Goal: Information Seeking & Learning: Stay updated

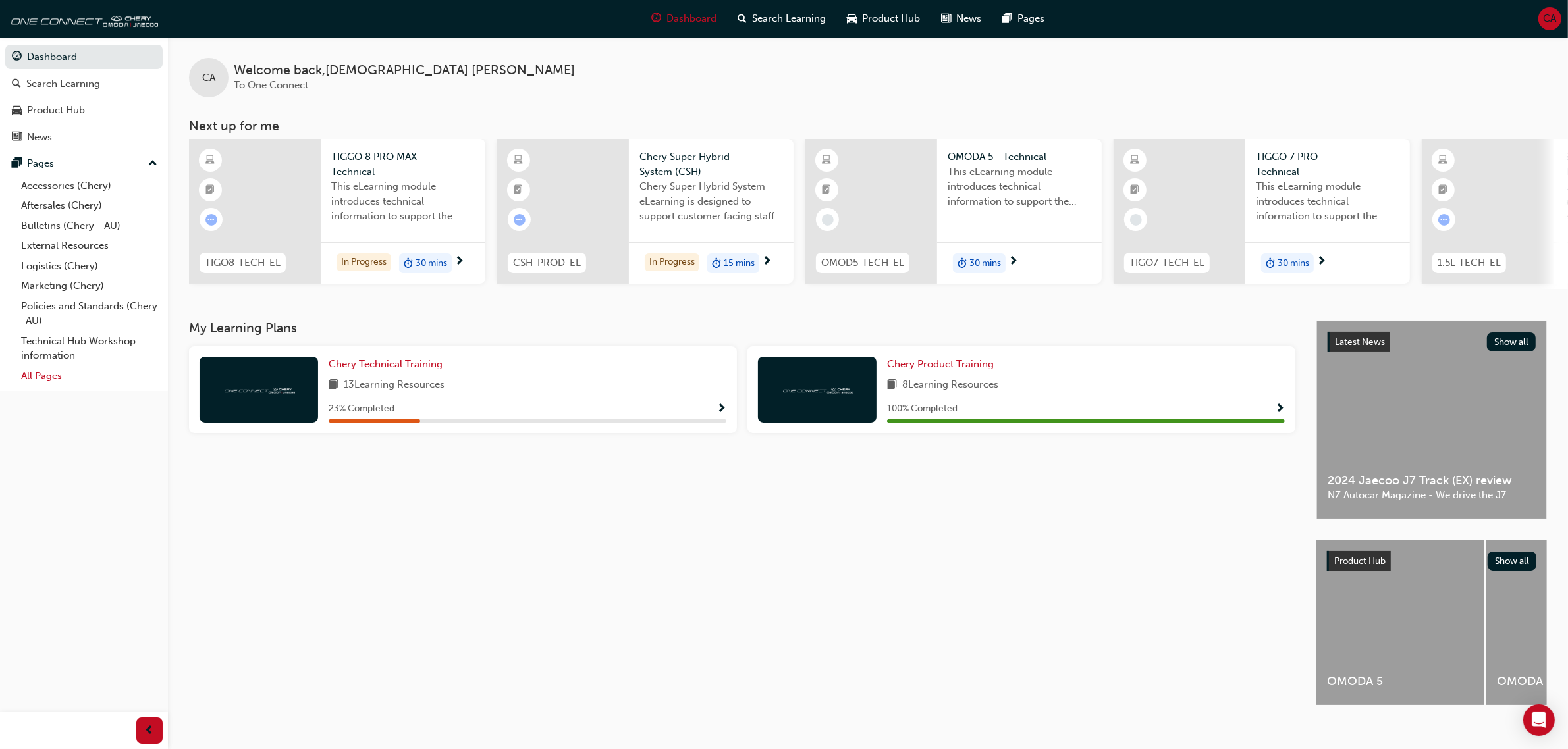
click at [79, 377] on link "All Pages" at bounding box center [89, 376] width 147 height 21
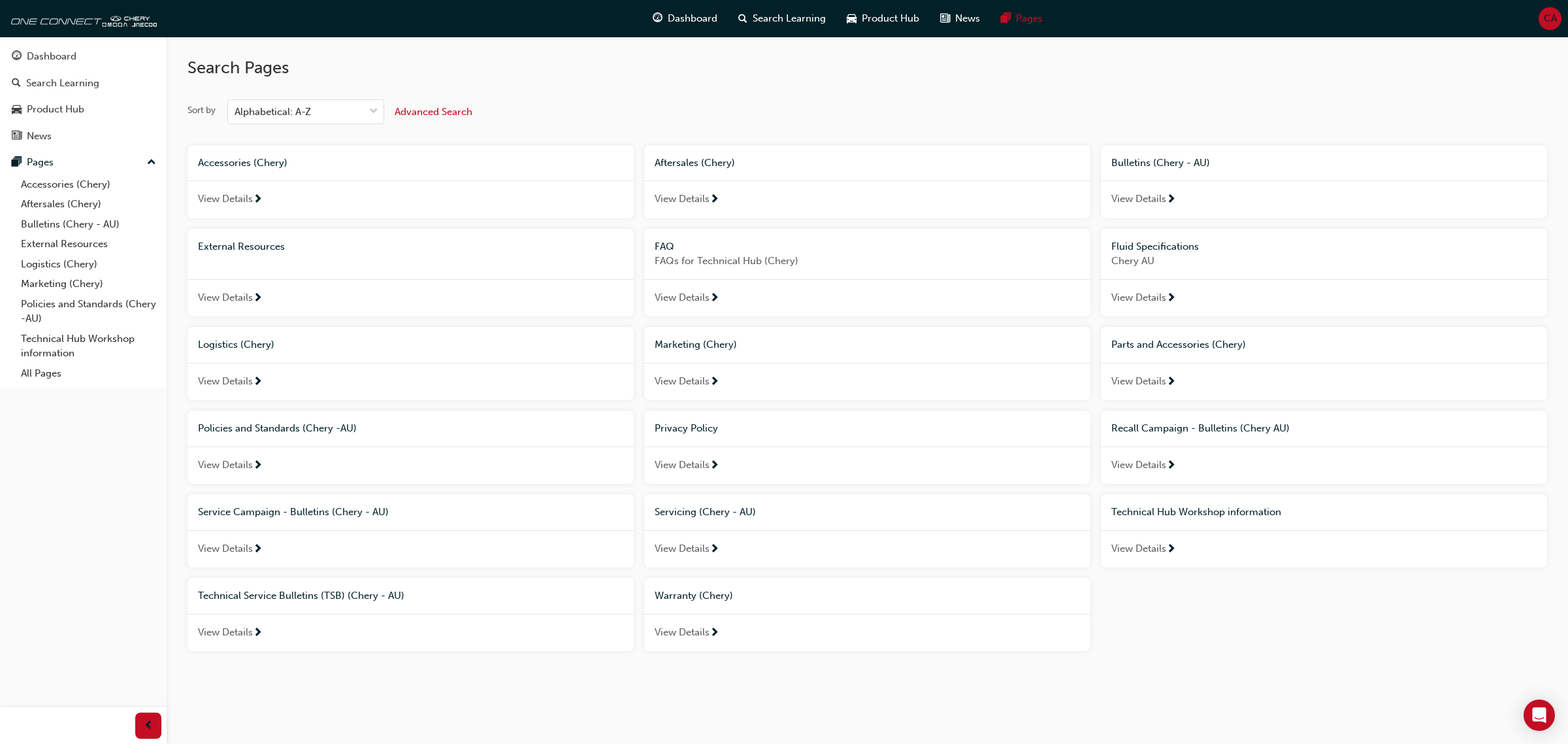
click at [239, 543] on span "View Details" at bounding box center [225, 548] width 54 height 15
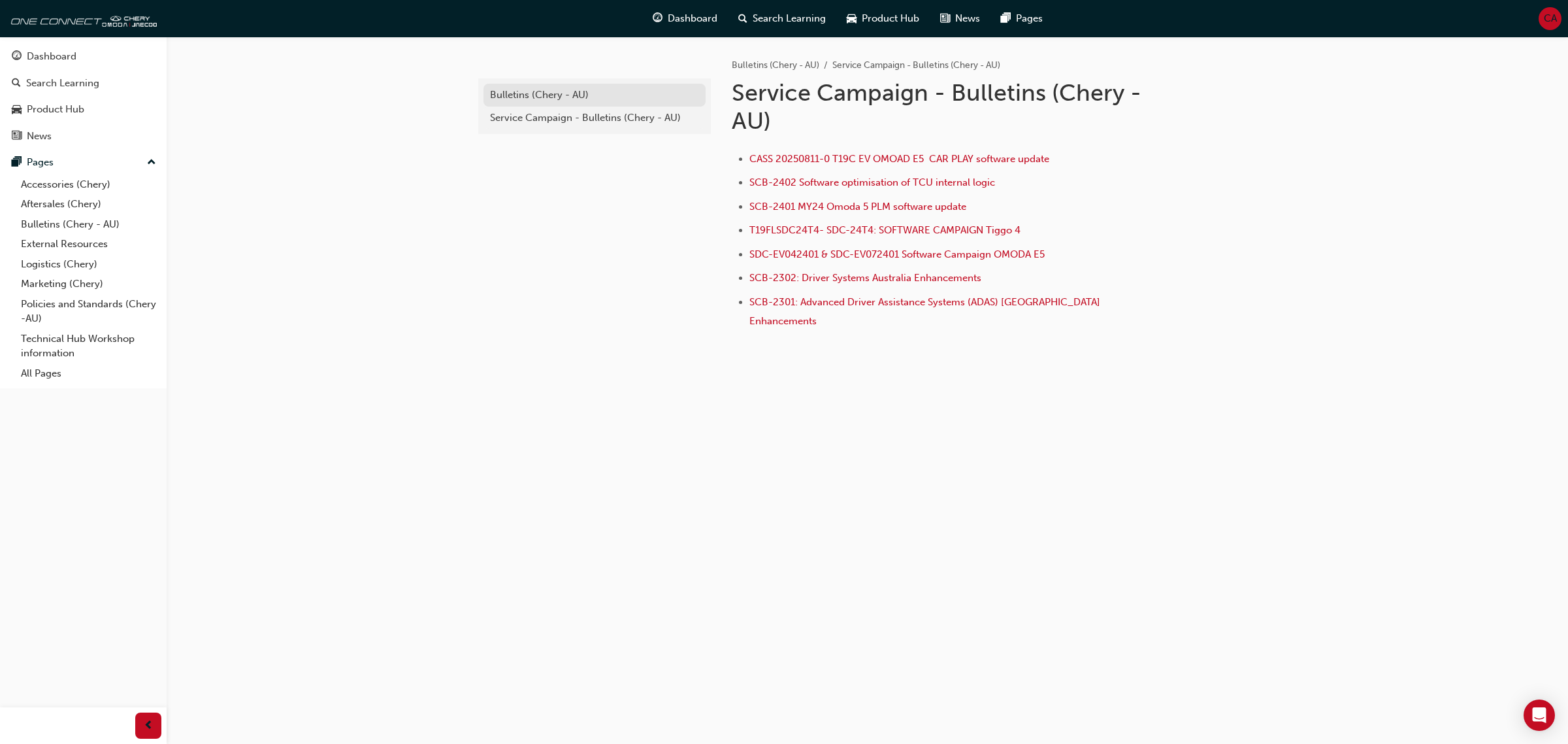
click at [565, 93] on div "Bulletins (Chery - AU)" at bounding box center [594, 95] width 209 height 15
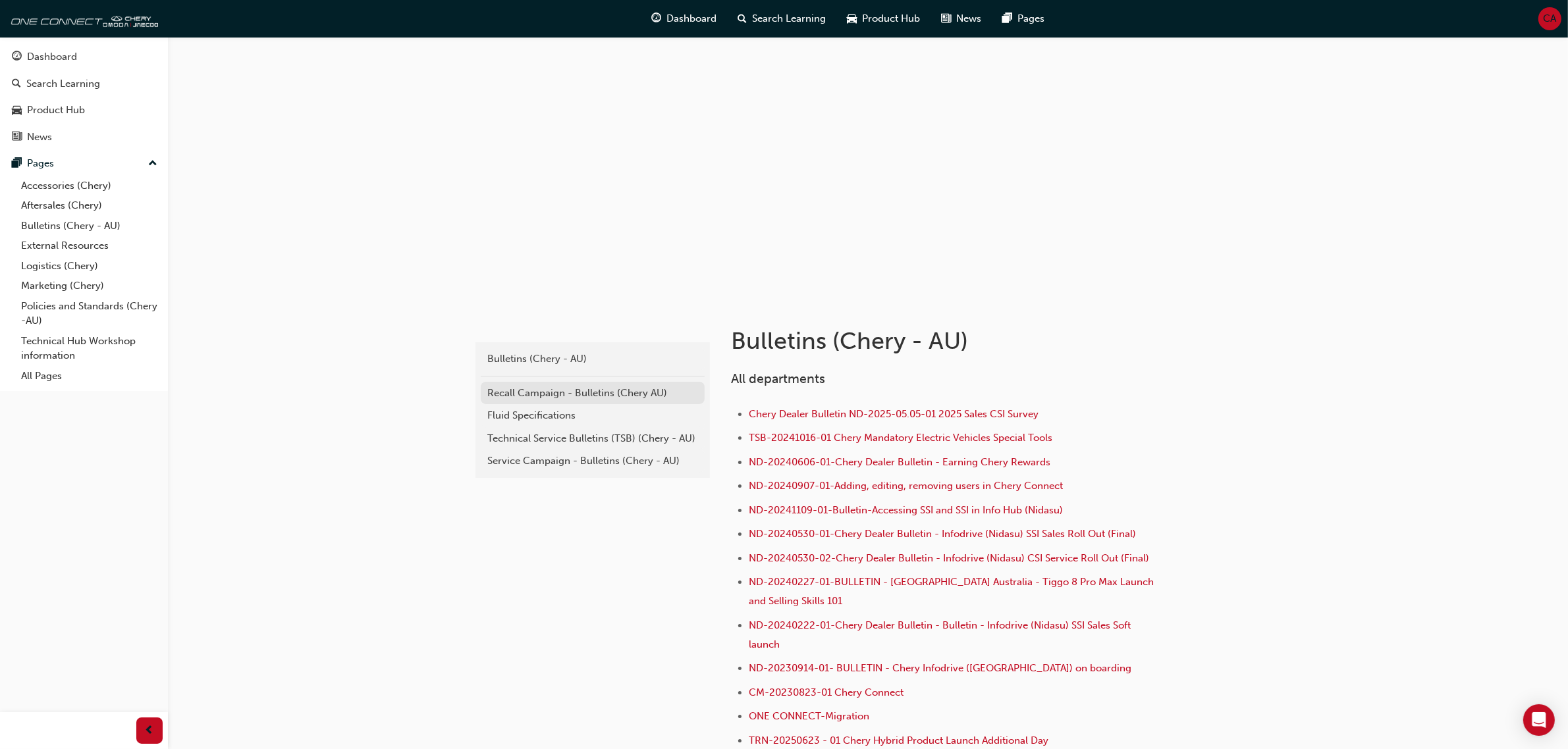
click at [583, 390] on div "Recall Campaign - Bulletins (Chery AU)" at bounding box center [592, 393] width 210 height 15
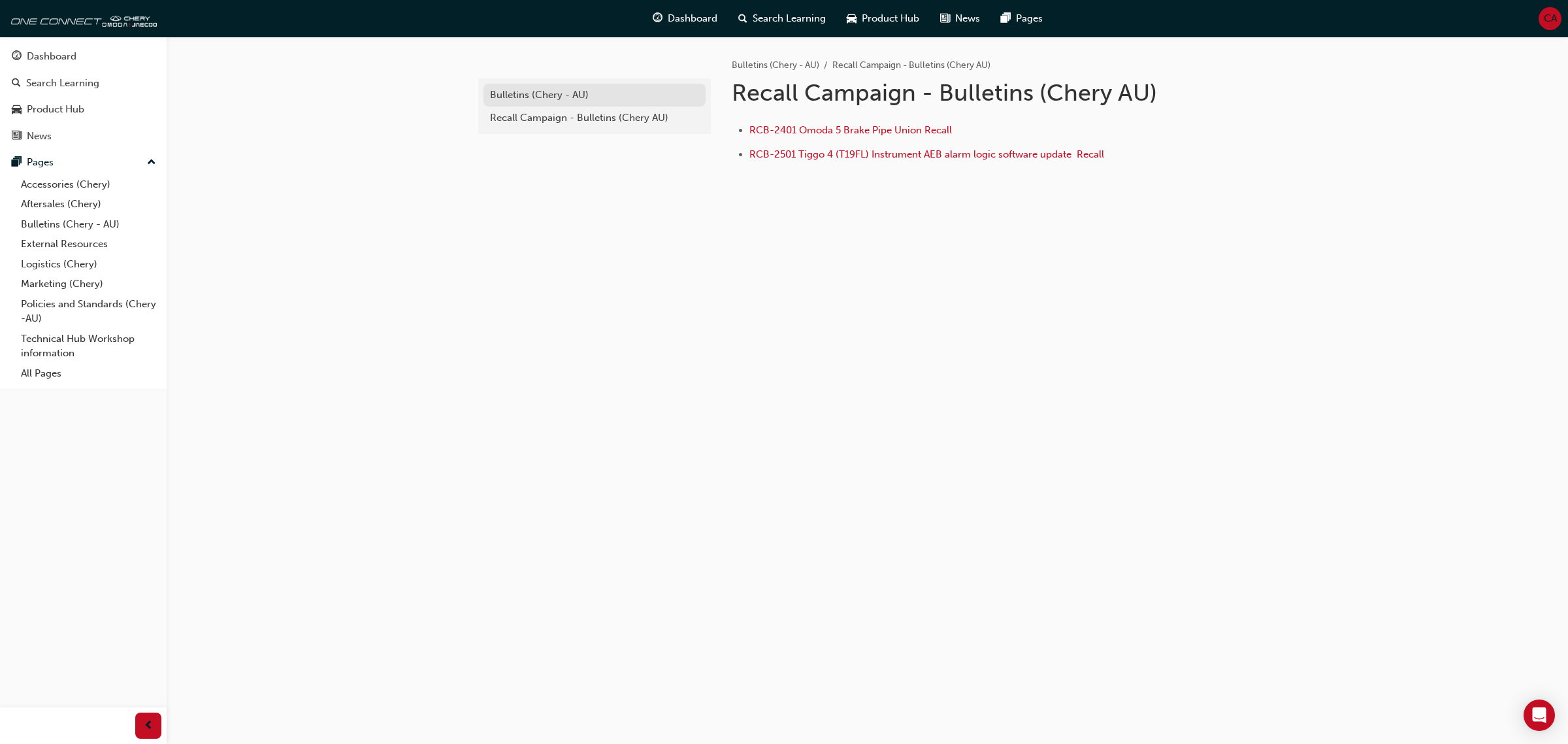
click at [594, 88] on div "Bulletins (Chery - AU)" at bounding box center [594, 95] width 209 height 15
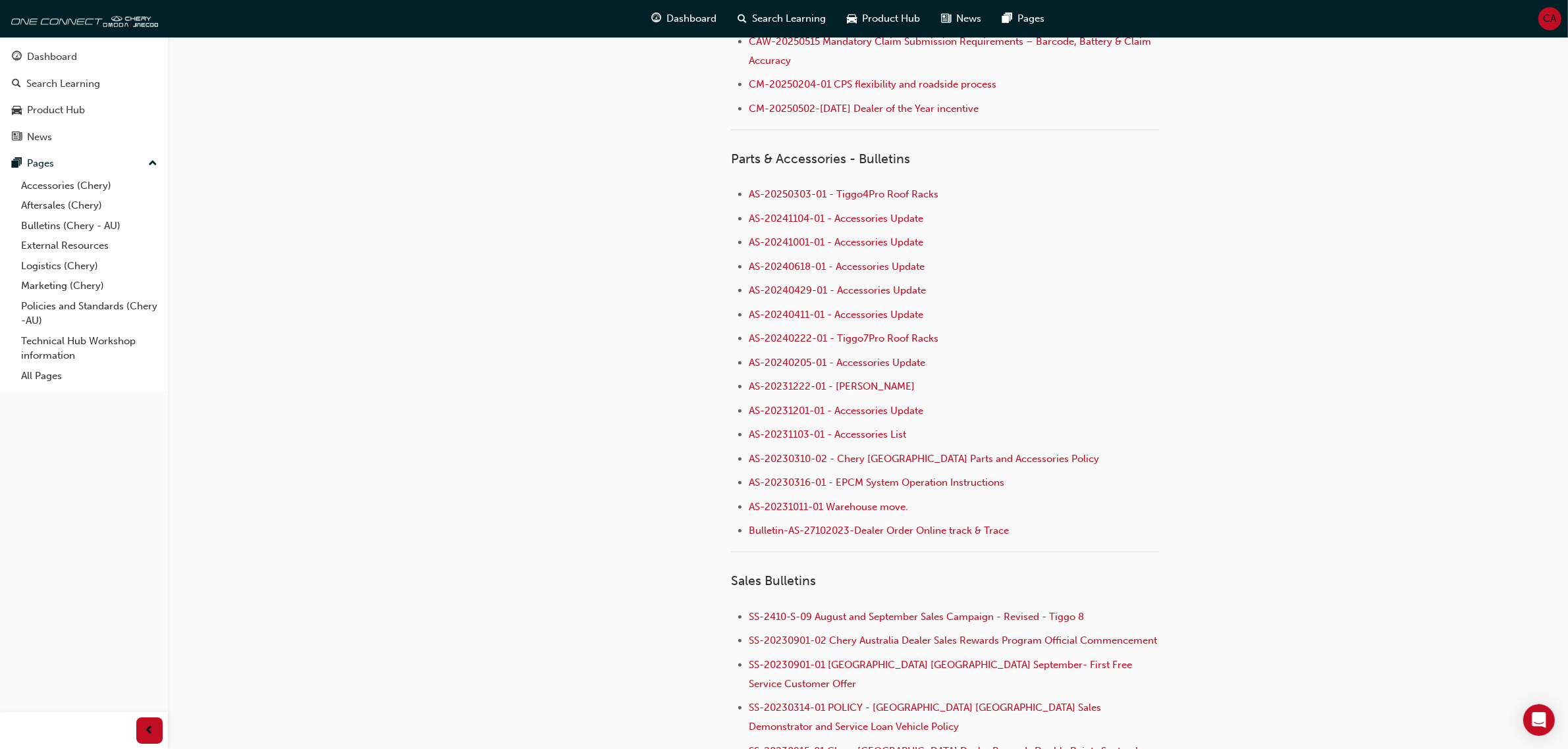
scroll to position [630, 0]
